Goal: Task Accomplishment & Management: Complete application form

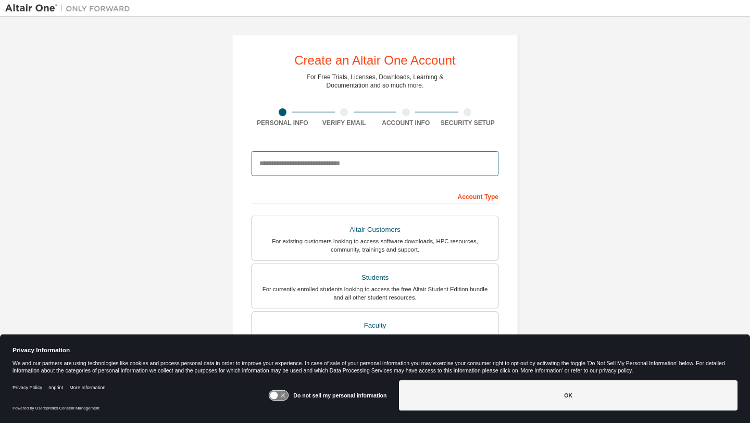
click at [287, 159] on input "email" at bounding box center [374, 163] width 247 height 25
type input "**********"
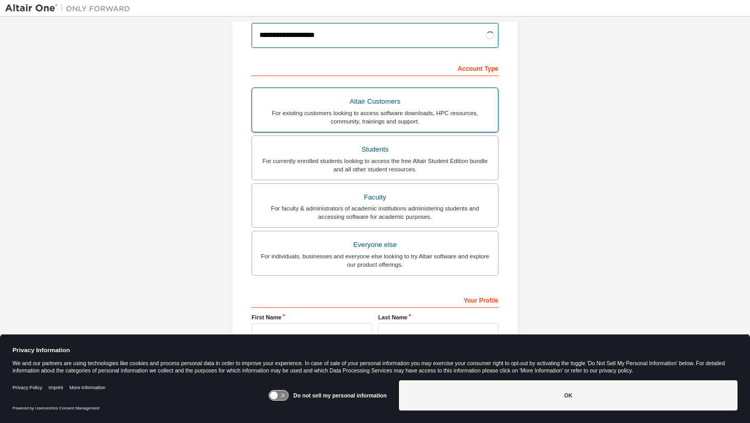
scroll to position [129, 0]
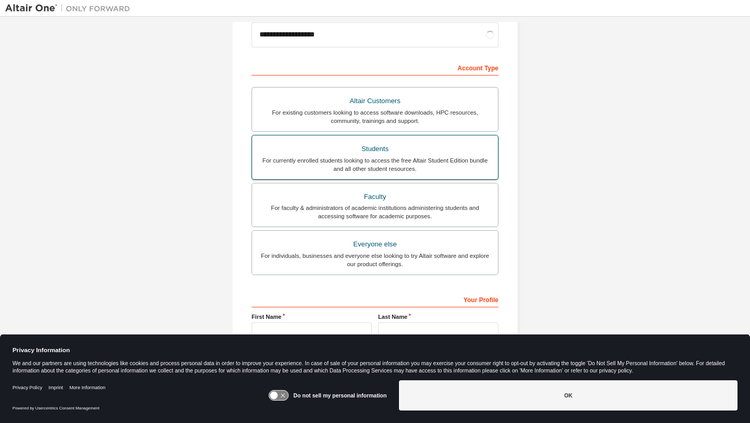
click at [334, 158] on div "For currently enrolled students looking to access the free Altair Student Editi…" at bounding box center [374, 164] width 233 height 17
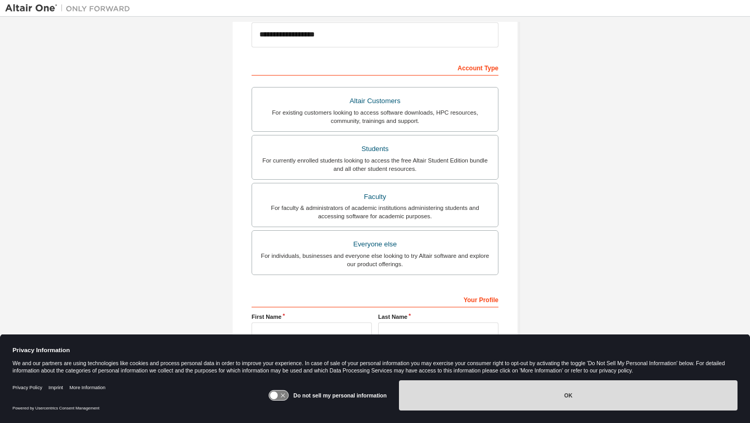
click at [512, 393] on button "OK" at bounding box center [568, 395] width 338 height 30
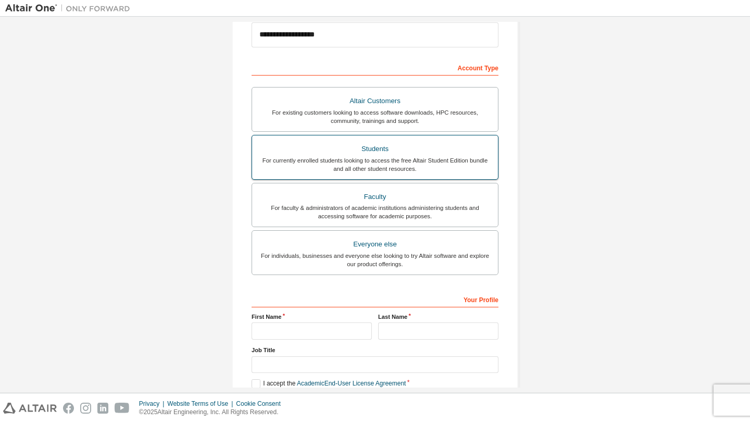
click at [426, 154] on div "Students" at bounding box center [374, 149] width 233 height 15
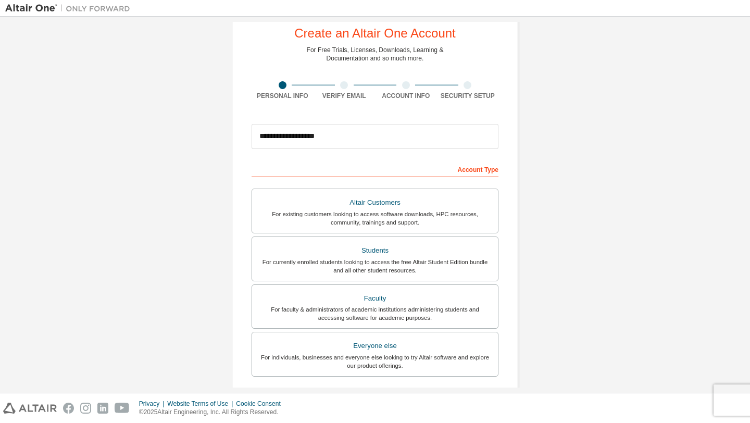
scroll to position [27, 0]
click at [435, 141] on input "**********" at bounding box center [374, 136] width 247 height 25
click at [411, 204] on div "Altair Customers" at bounding box center [374, 203] width 233 height 15
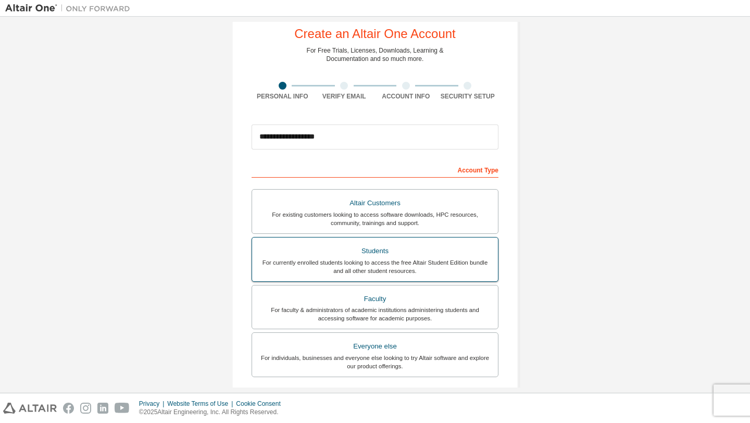
click at [387, 250] on div "Students" at bounding box center [374, 251] width 233 height 15
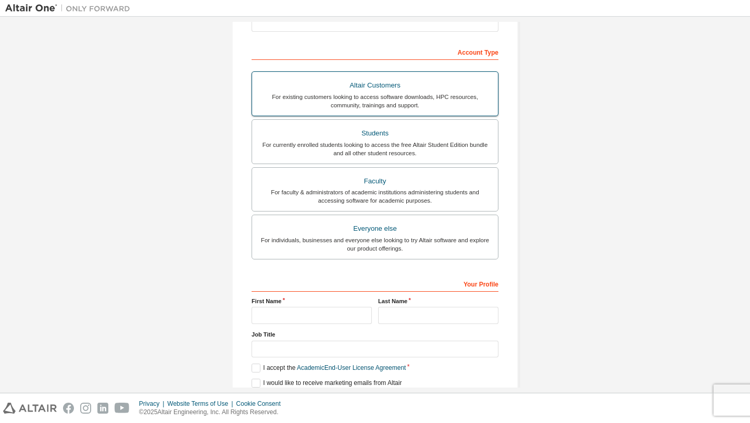
scroll to position [186, 0]
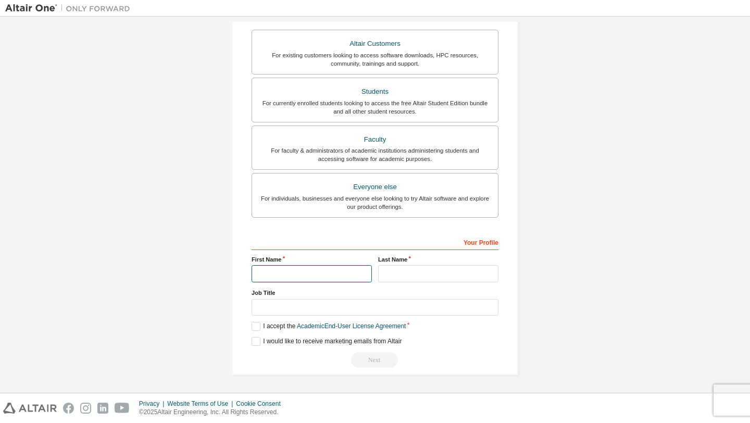
click at [313, 271] on input "text" at bounding box center [311, 273] width 120 height 17
type input "*****"
click at [398, 278] on input "text" at bounding box center [438, 273] width 120 height 17
type input "*"
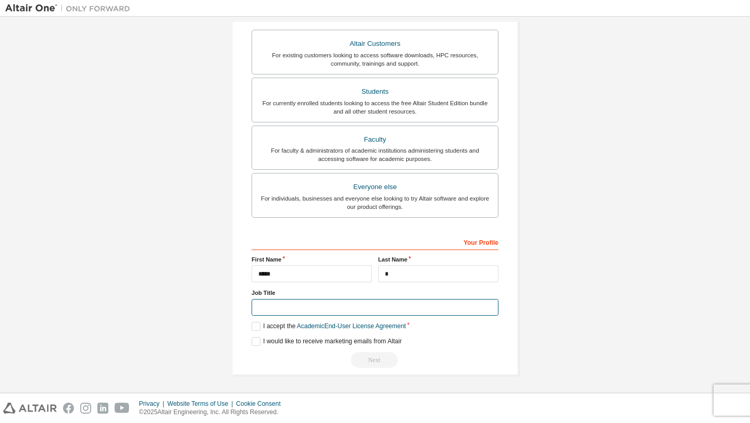
click at [369, 306] on input "text" at bounding box center [374, 307] width 247 height 17
type input "*******"
click at [256, 327] on label "I accept the Academic End-User License Agreement" at bounding box center [328, 326] width 154 height 9
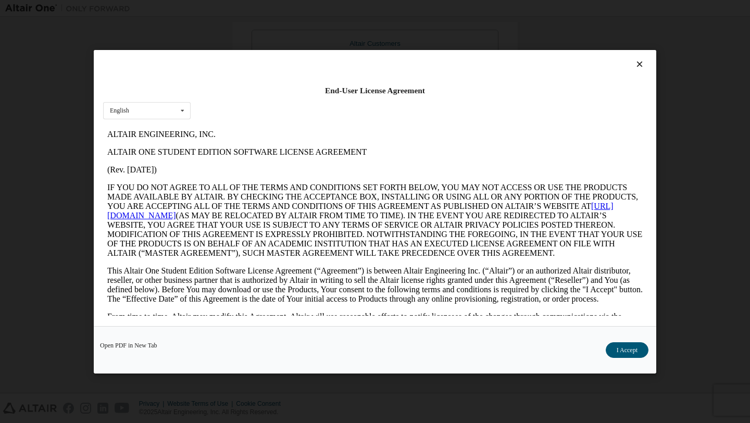
scroll to position [0, 0]
click at [615, 350] on button "I Accept" at bounding box center [627, 350] width 43 height 16
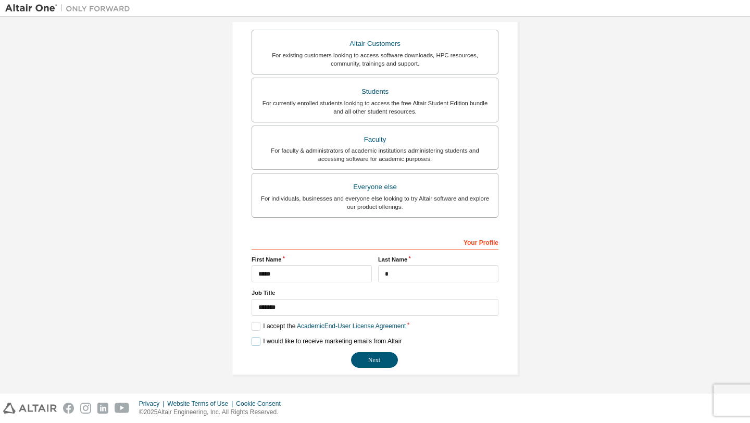
click at [255, 337] on label "I would like to receive marketing emails from Altair" at bounding box center [326, 341] width 150 height 9
click at [357, 356] on button "Next" at bounding box center [374, 360] width 47 height 16
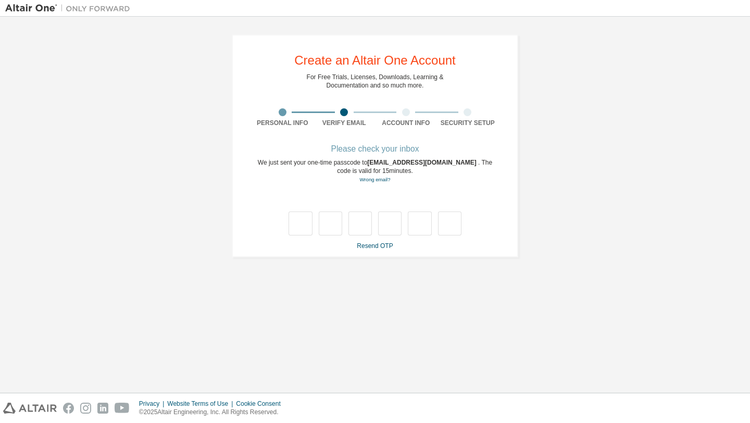
type input "*"
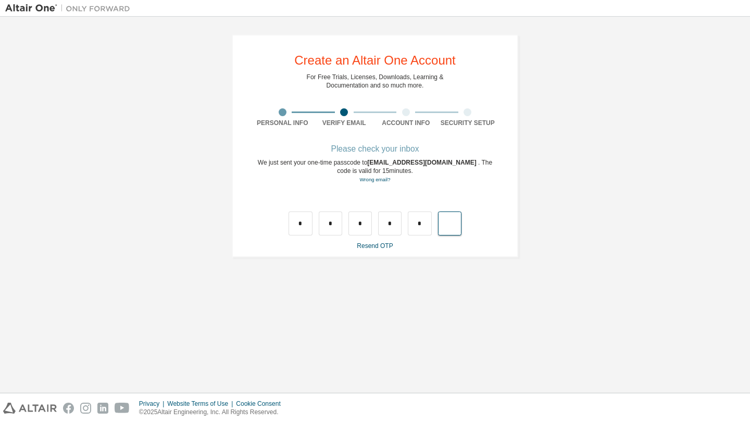
type input "*"
